Goal: Task Accomplishment & Management: Manage account settings

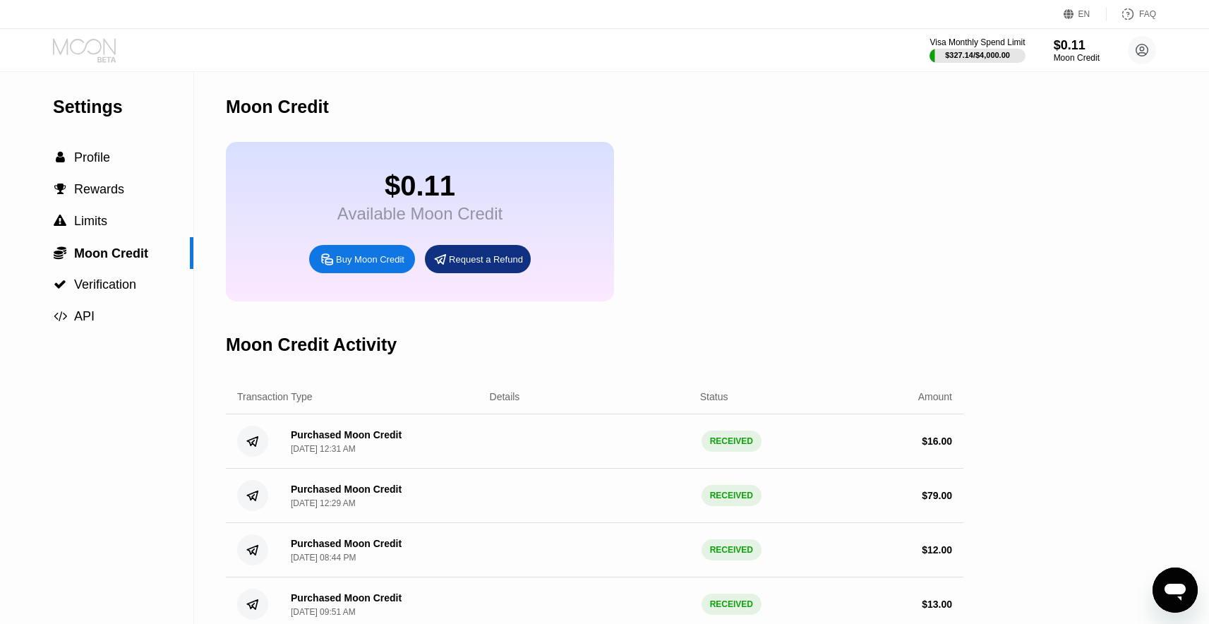
click at [115, 54] on icon at bounding box center [84, 46] width 63 height 16
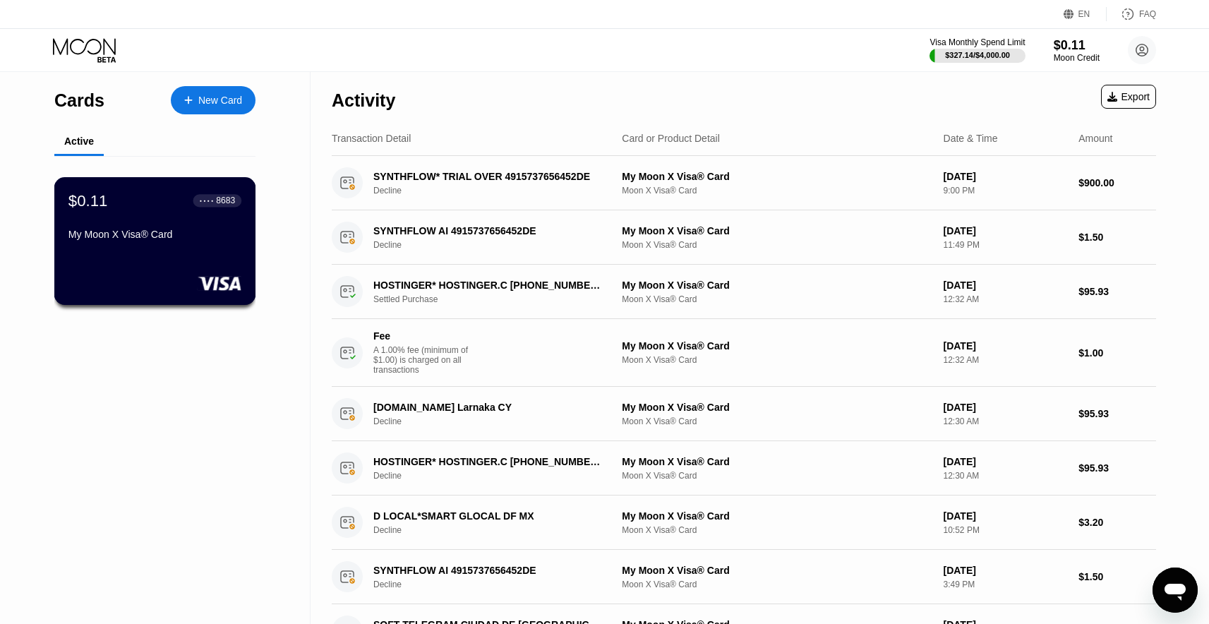
click at [143, 214] on div "$0.11 ● ● ● ● 8683 My Moon X Visa® Card" at bounding box center [154, 218] width 173 height 54
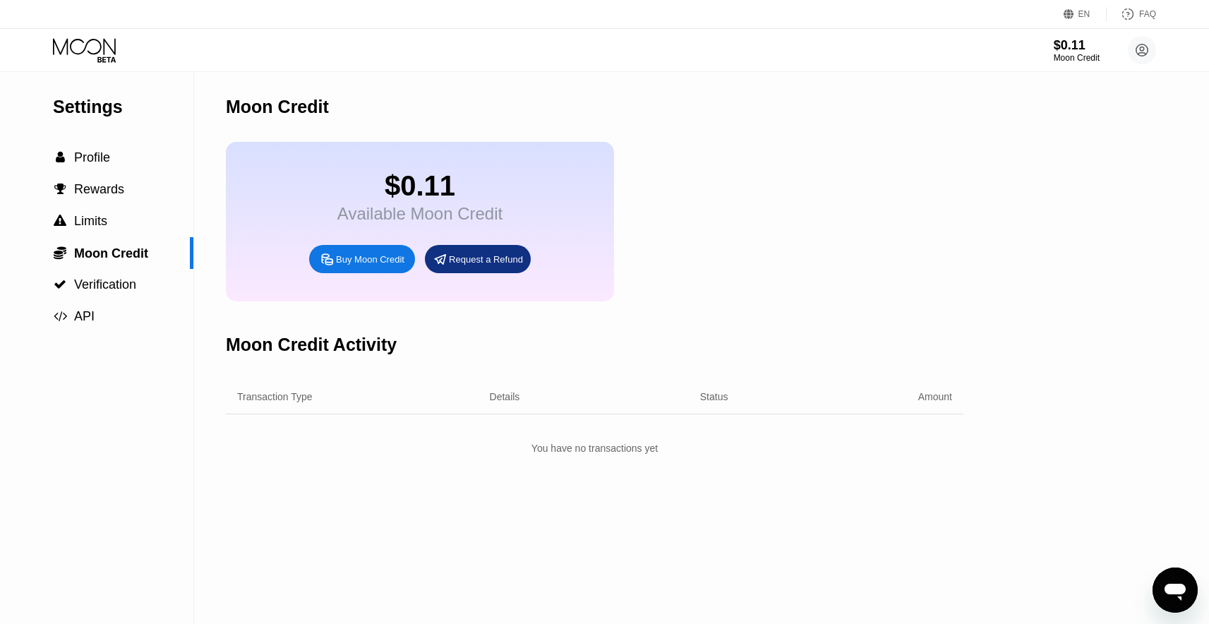
click at [108, 59] on div "$0.11 Moon Credit Nassim Abouelfadile nassim.dev0@gmail.com  Home Settings Sup…" at bounding box center [604, 50] width 1209 height 42
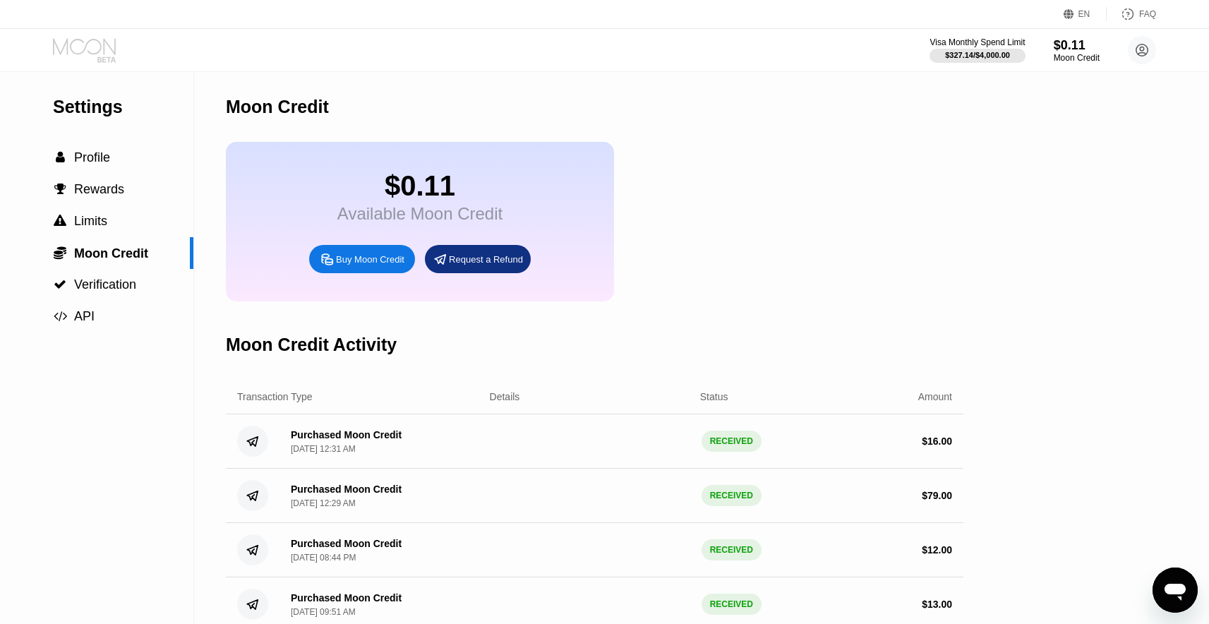
click at [110, 55] on icon at bounding box center [86, 50] width 66 height 25
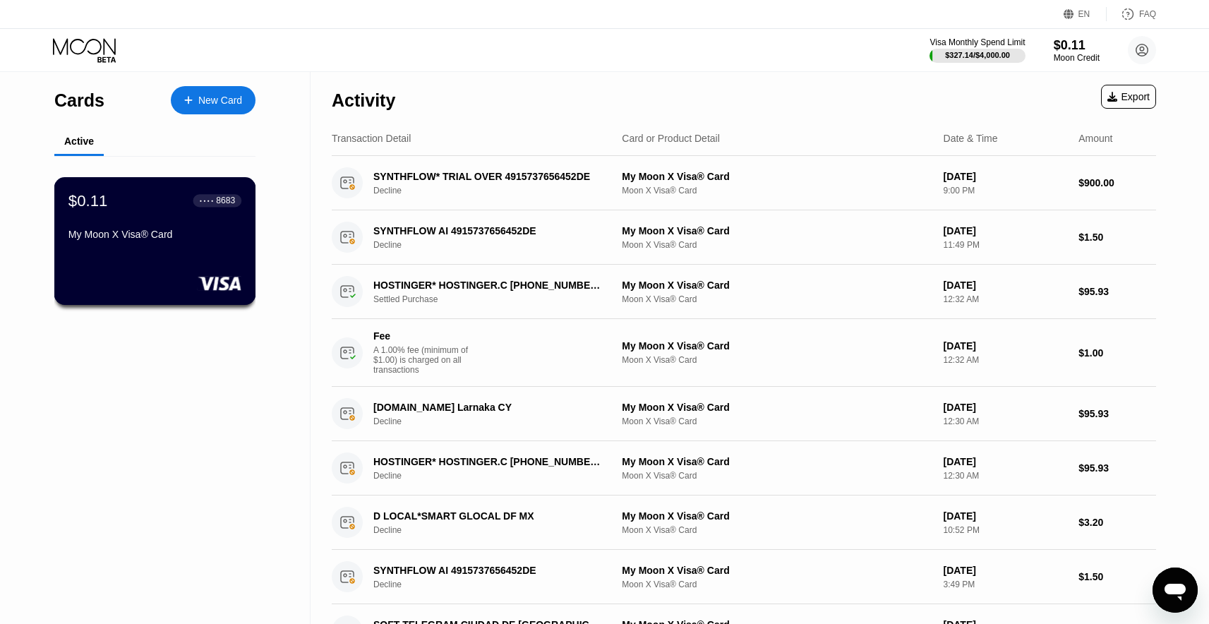
click at [165, 217] on div "$0.11 ● ● ● ● 8683 My Moon X Visa® Card" at bounding box center [154, 218] width 173 height 54
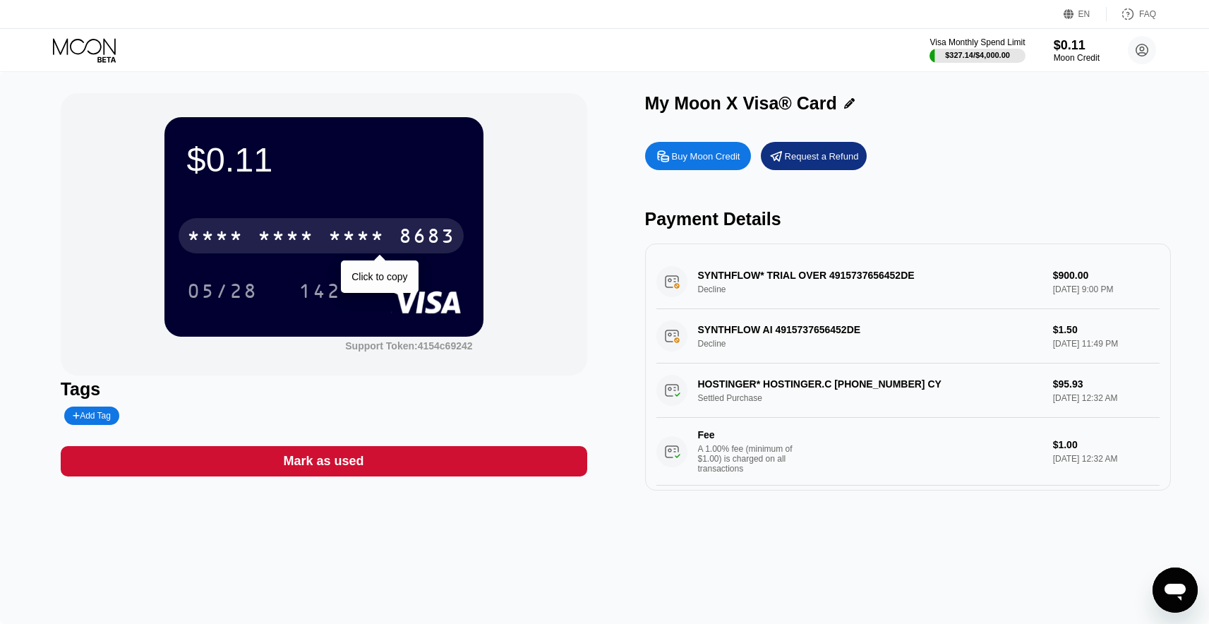
click at [401, 240] on div "8683" at bounding box center [427, 238] width 56 height 23
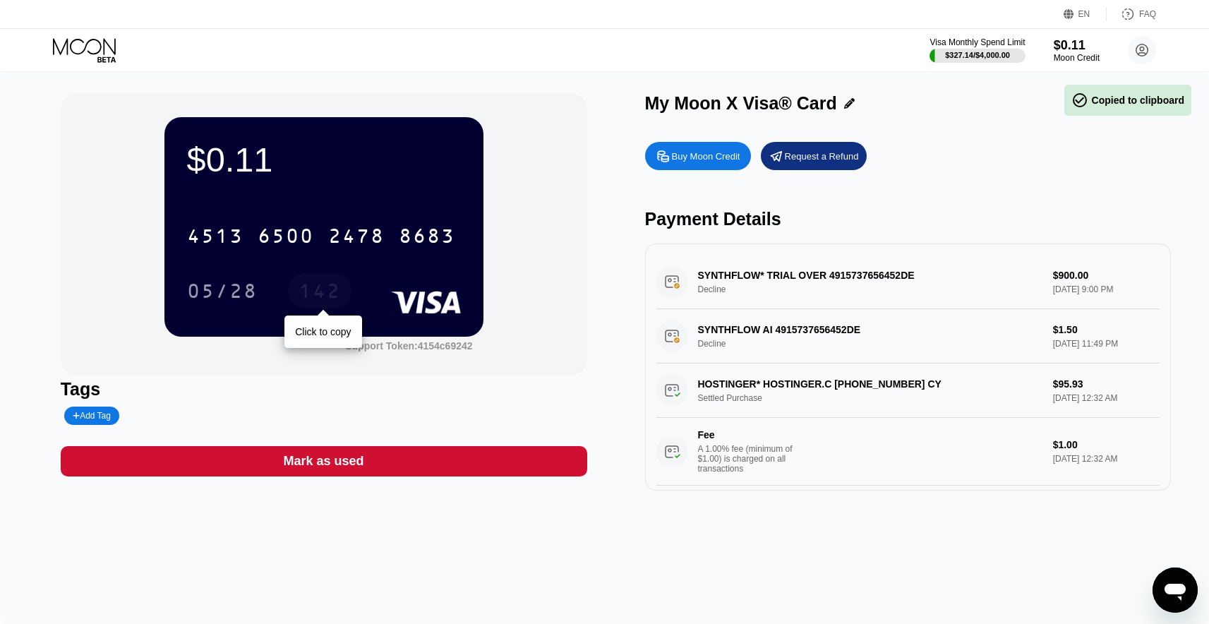
click at [335, 289] on div "142" at bounding box center [320, 293] width 42 height 23
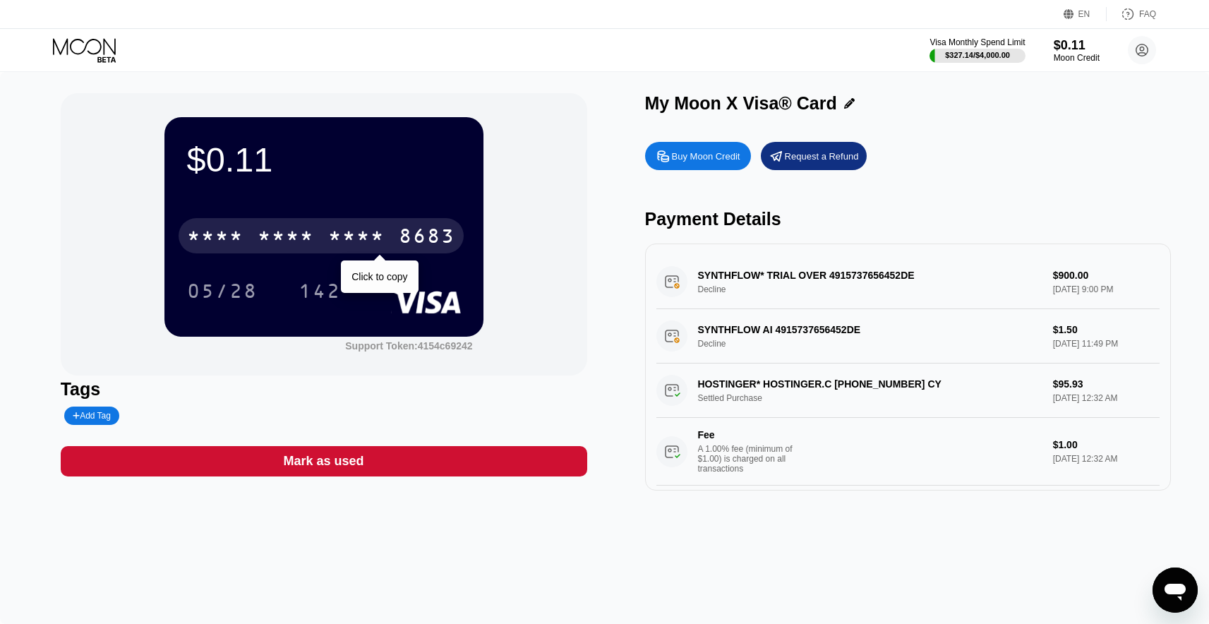
click at [343, 244] on div "* * * *" at bounding box center [356, 238] width 56 height 23
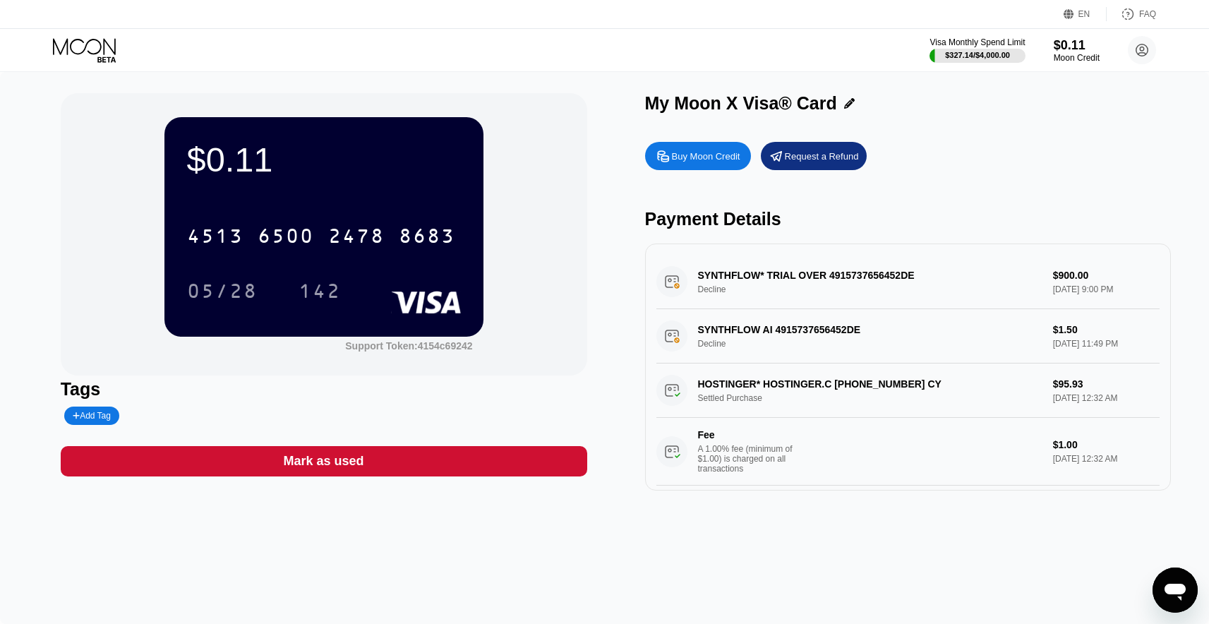
click at [325, 303] on div "142" at bounding box center [320, 293] width 42 height 23
